Goal: Task Accomplishment & Management: Use online tool/utility

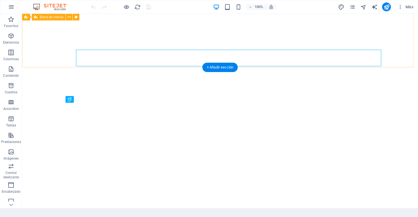
scroll to position [141, 0]
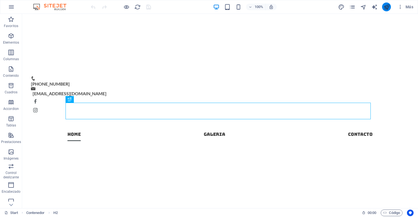
click at [388, 7] on icon "publish" at bounding box center [386, 7] width 6 height 6
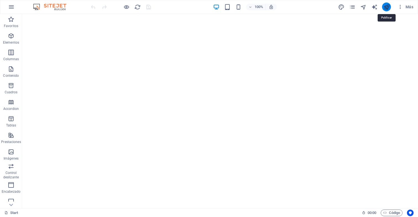
click at [388, 5] on icon "publish" at bounding box center [386, 7] width 6 height 6
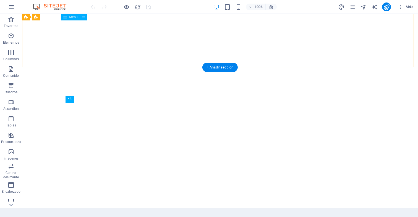
scroll to position [141, 0]
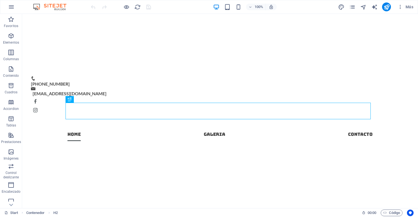
click at [18, 9] on div "100% Más" at bounding box center [208, 6] width 417 height 13
click at [12, 7] on icon "button" at bounding box center [11, 7] width 7 height 7
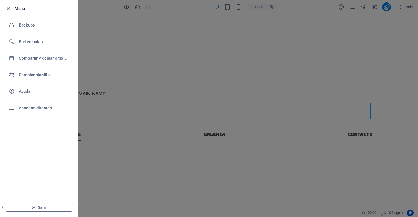
click at [97, 68] on div at bounding box center [209, 108] width 418 height 217
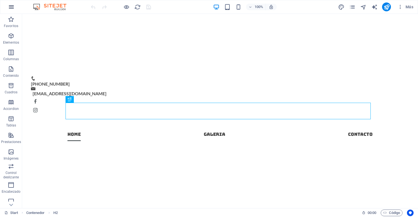
click at [5, 6] on button "button" at bounding box center [11, 6] width 13 height 13
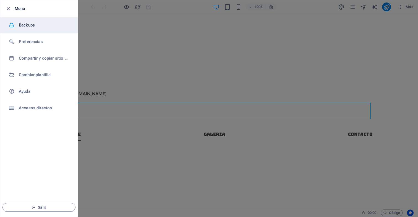
click at [27, 25] on h6 "Backups" at bounding box center [44, 25] width 51 height 7
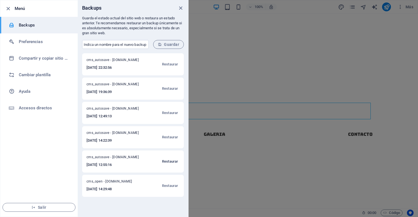
click at [172, 162] on span "Restaurar" at bounding box center [170, 161] width 16 height 7
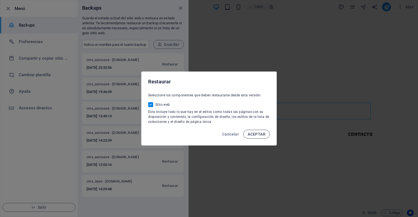
click at [256, 133] on span "ACEPTAR" at bounding box center [257, 134] width 18 height 4
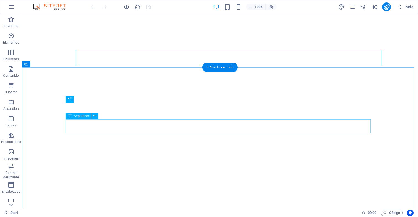
scroll to position [141, 0]
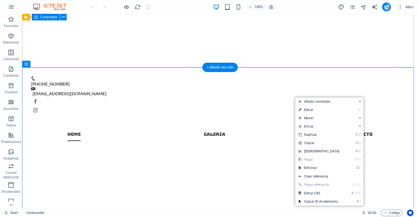
drag, startPoint x: 325, startPoint y: 31, endPoint x: 315, endPoint y: 30, distance: 10.0
click at [372, 12] on div "100% Más" at bounding box center [208, 6] width 417 height 13
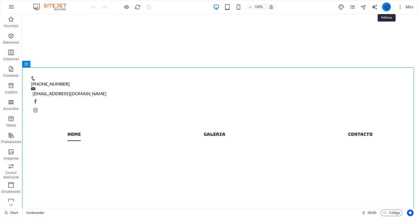
click at [383, 8] on icon "publish" at bounding box center [386, 7] width 6 height 6
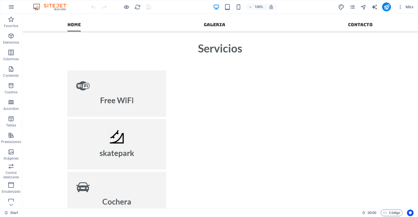
scroll to position [369, 0]
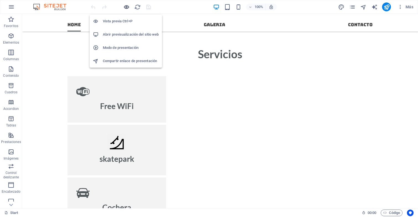
click at [125, 9] on icon "button" at bounding box center [126, 7] width 6 height 6
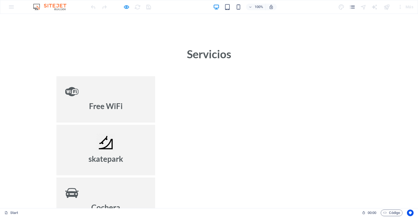
click at [178, 30] on div "Servicios Free WiFi skatepark Cochera Piscina" at bounding box center [209, 172] width 418 height 324
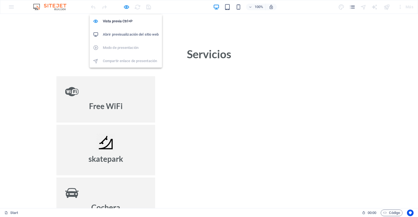
click at [133, 33] on h6 "Abrir previsualización del sitio web" at bounding box center [131, 34] width 56 height 7
click at [125, 22] on h6 "Vista previa Ctrl+P" at bounding box center [131, 21] width 56 height 7
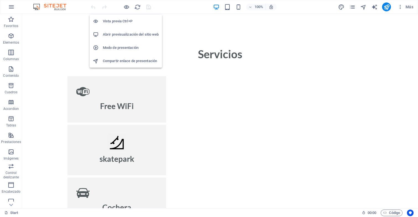
click at [125, 21] on h6 "Vista previa Ctrl+P" at bounding box center [131, 21] width 56 height 7
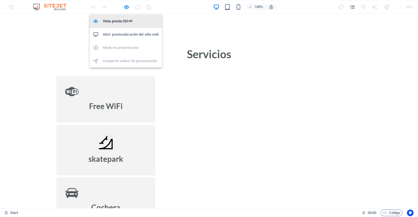
click at [125, 21] on h6 "Vista previa Ctrl+P" at bounding box center [131, 21] width 56 height 7
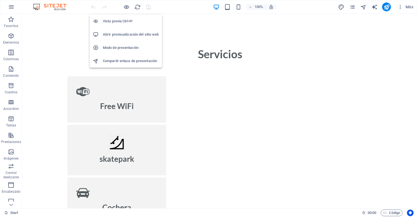
click at [129, 35] on h6 "Abrir previsualización del sitio web" at bounding box center [131, 34] width 56 height 7
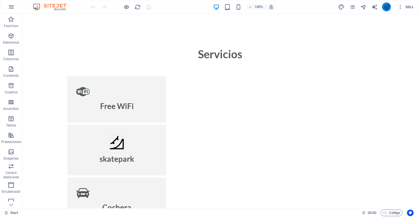
click at [384, 6] on icon "publish" at bounding box center [386, 7] width 6 height 6
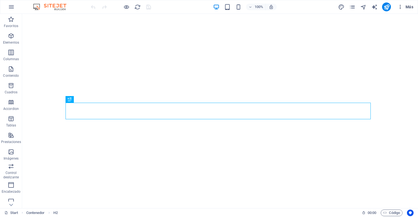
click at [399, 8] on icon "button" at bounding box center [400, 7] width 6 height 6
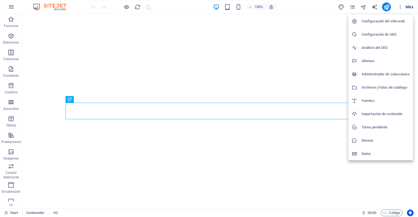
scroll to position [141, 0]
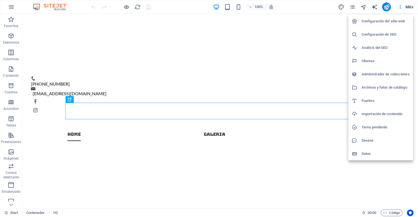
click at [372, 6] on div at bounding box center [209, 108] width 418 height 217
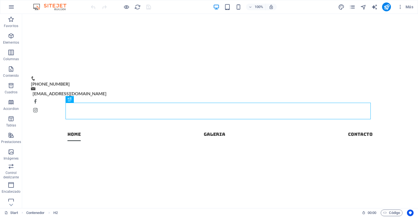
click at [374, 7] on icon "text_generator" at bounding box center [374, 7] width 6 height 6
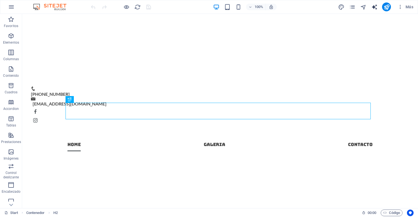
select select "English"
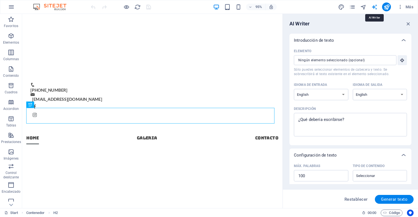
click at [374, 7] on icon "text_generator" at bounding box center [374, 7] width 6 height 6
click at [362, 6] on icon "navigator" at bounding box center [363, 7] width 6 height 6
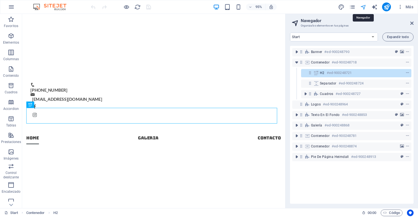
click at [363, 7] on icon "navigator" at bounding box center [363, 7] width 6 height 6
click at [352, 7] on icon "pages" at bounding box center [352, 7] width 6 height 6
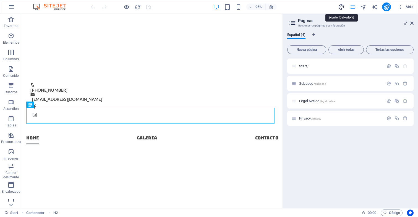
click at [339, 7] on icon "design" at bounding box center [341, 7] width 6 height 6
select select "px"
select select "300"
select select "px"
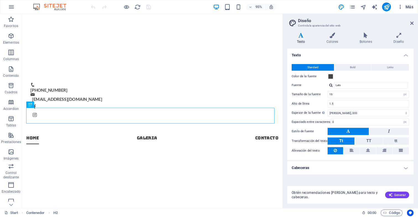
click at [398, 5] on icon "button" at bounding box center [400, 7] width 6 height 6
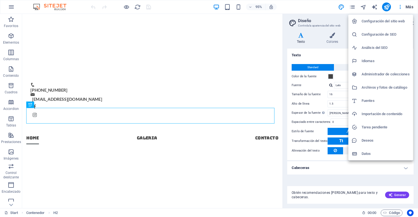
click at [406, 6] on div at bounding box center [209, 108] width 418 height 217
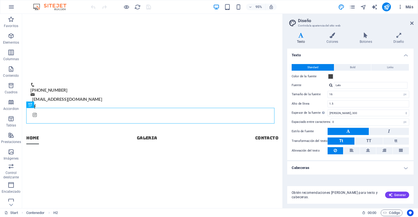
click at [408, 7] on span "Más" at bounding box center [405, 7] width 16 height 6
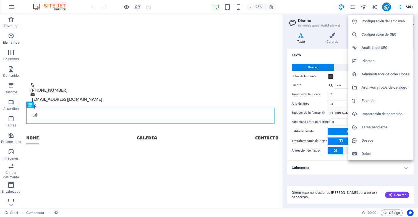
click at [401, 6] on div at bounding box center [209, 108] width 418 height 217
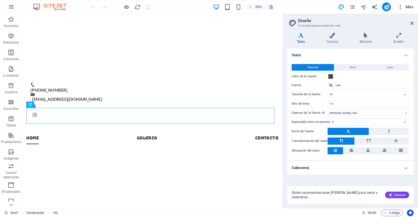
click at [398, 6] on icon "button" at bounding box center [400, 7] width 6 height 6
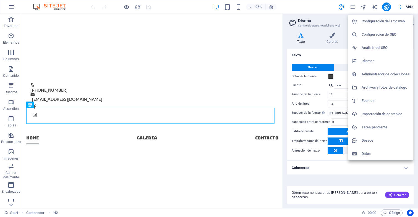
click at [397, 86] on h6 "Archivos y fotos de catálogo" at bounding box center [385, 87] width 48 height 7
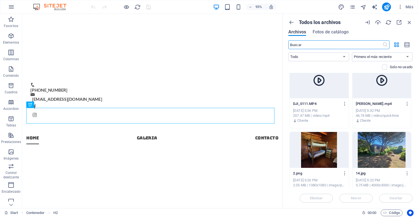
scroll to position [0, 0]
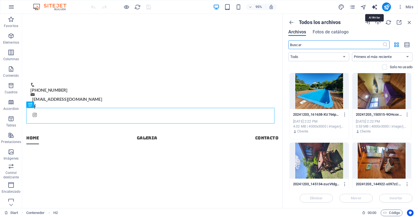
click at [376, 7] on icon "text_generator" at bounding box center [374, 7] width 6 height 6
select select "English"
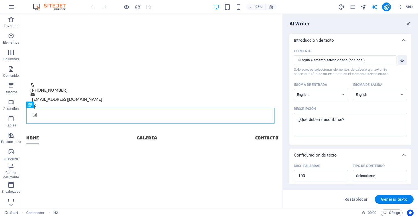
click at [366, 6] on icon "navigator" at bounding box center [363, 7] width 6 height 6
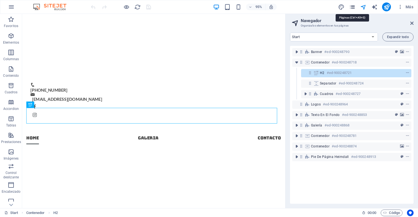
click at [353, 6] on icon "pages" at bounding box center [352, 7] width 6 height 6
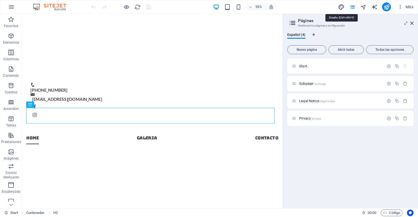
click at [342, 6] on icon "design" at bounding box center [341, 7] width 6 height 6
select select "px"
select select "300"
select select "px"
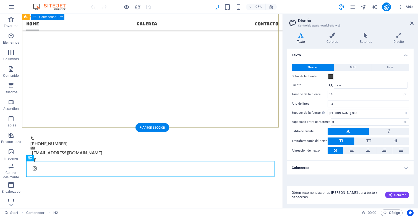
scroll to position [84, 0]
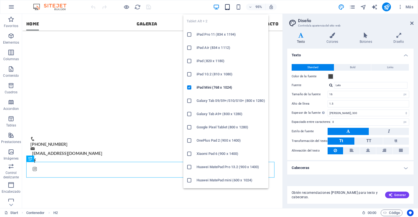
click at [229, 7] on icon "button" at bounding box center [227, 7] width 6 height 6
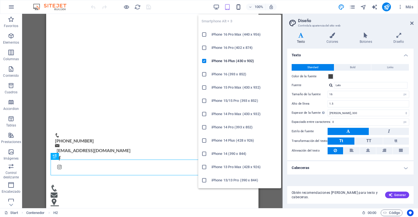
click at [239, 7] on icon "button" at bounding box center [238, 7] width 6 height 6
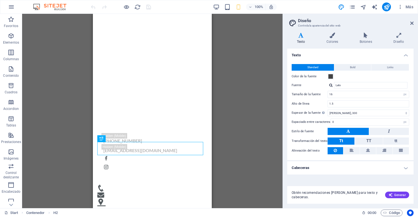
click at [220, 7] on div "100%" at bounding box center [245, 6] width 64 height 9
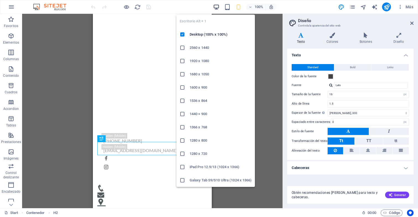
click at [217, 7] on icon "button" at bounding box center [216, 7] width 6 height 6
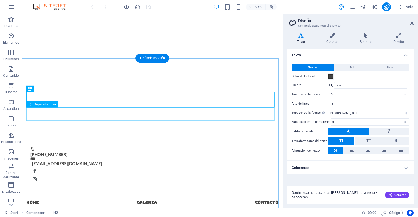
scroll to position [0, 0]
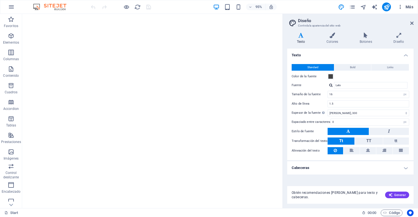
click at [408, 6] on span "Más" at bounding box center [405, 7] width 16 height 6
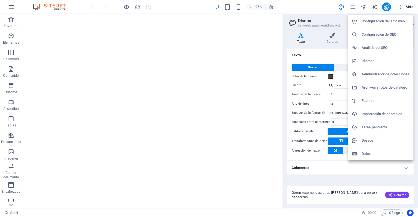
click at [408, 7] on div at bounding box center [209, 108] width 418 height 217
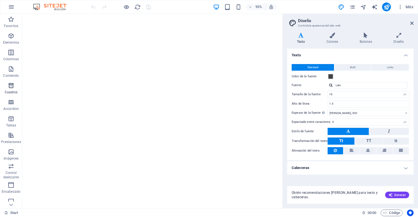
click at [11, 85] on icon "button" at bounding box center [11, 85] width 7 height 7
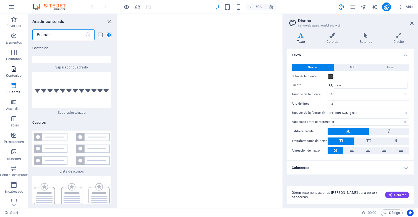
click at [12, 73] on span "Contenido" at bounding box center [14, 72] width 28 height 13
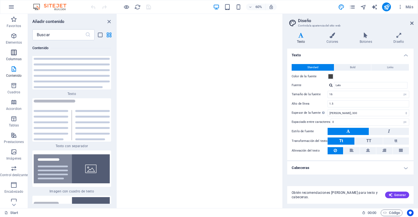
click at [14, 57] on p "Columnas" at bounding box center [14, 59] width 16 height 4
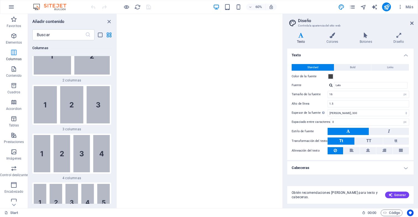
scroll to position [319, 0]
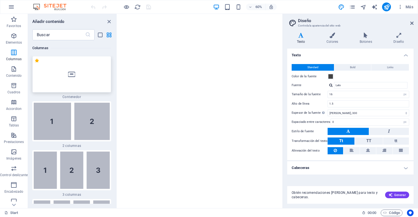
click at [56, 73] on div at bounding box center [71, 74] width 79 height 36
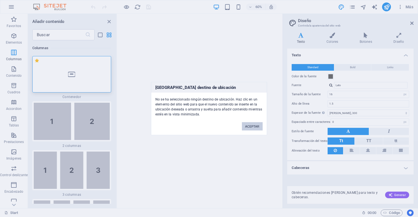
click at [253, 128] on button "ACEPTAR" at bounding box center [252, 126] width 21 height 8
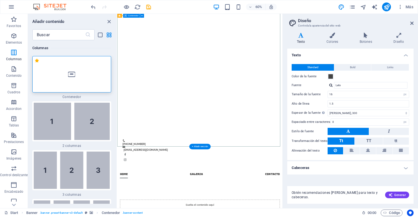
scroll to position [71, 0]
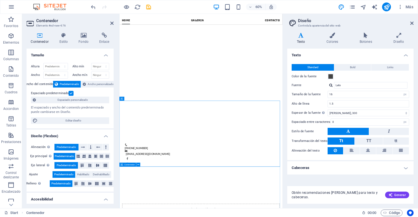
scroll to position [90, 0]
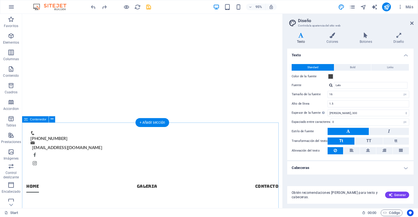
click at [34, 119] on span "Contenedor" at bounding box center [38, 119] width 17 height 3
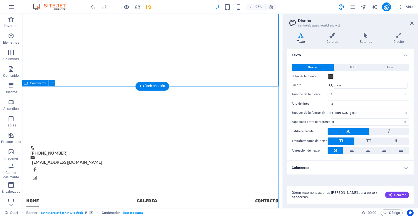
scroll to position [189, 0]
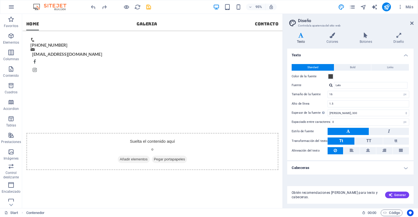
scroll to position [188, 0]
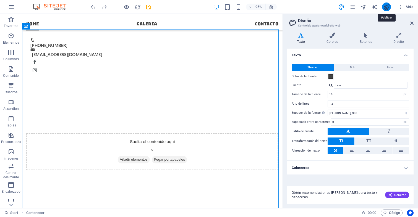
click at [385, 8] on icon "publish" at bounding box center [386, 7] width 6 height 6
